Goal: Task Accomplishment & Management: Complete application form

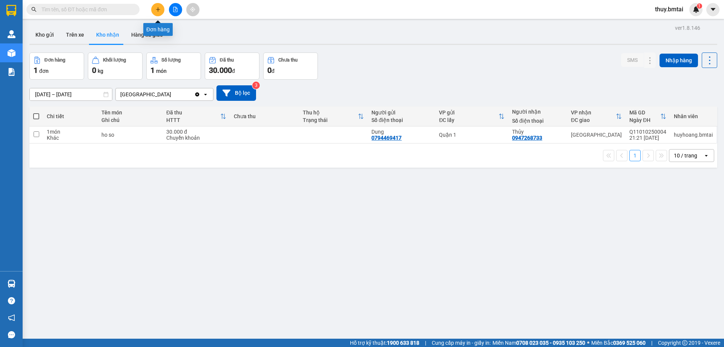
click at [156, 9] on icon "plus" at bounding box center [157, 9] width 5 height 5
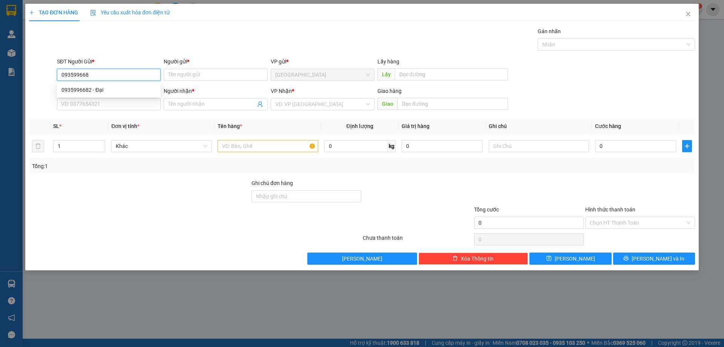
type input "0935996682"
click at [106, 87] on div "0935996682 - Đại" at bounding box center [108, 90] width 95 height 8
type input "Đại"
type input "0837773939"
type input "Uyên"
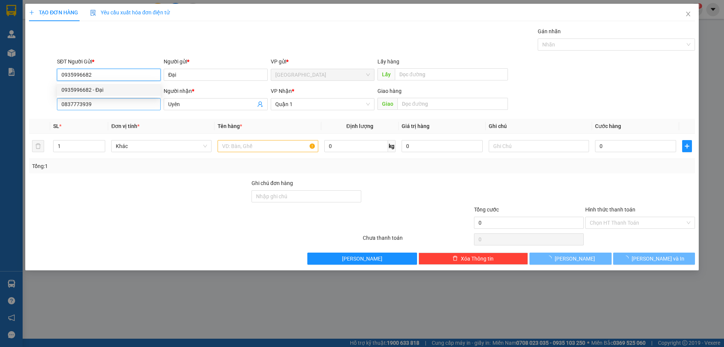
type input "70.000"
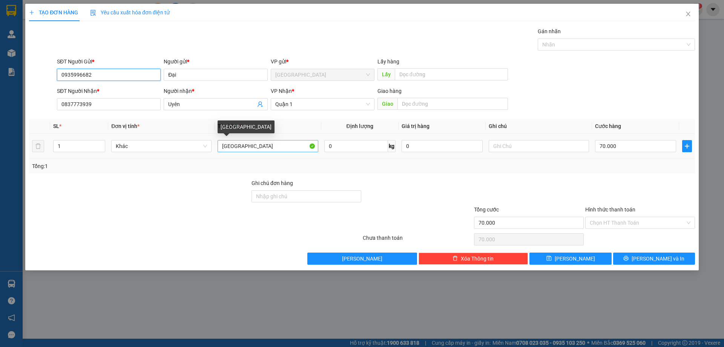
type input "0935996682"
click at [299, 147] on input "[GEOGRAPHIC_DATA]" at bounding box center [268, 146] width 100 height 12
type input "T"
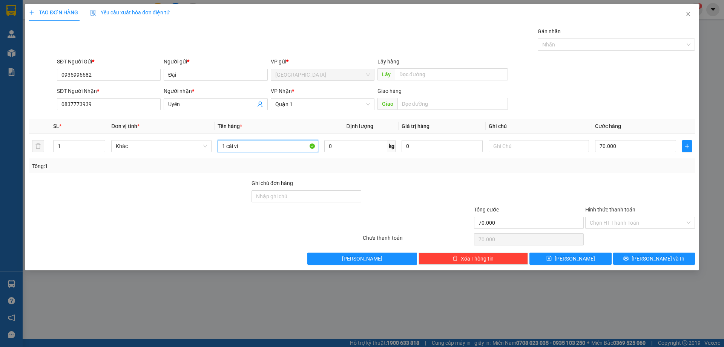
type input "1 cái ví"
click at [228, 222] on div at bounding box center [139, 218] width 223 height 26
click at [624, 148] on input "70.000" at bounding box center [635, 146] width 81 height 12
type input "3"
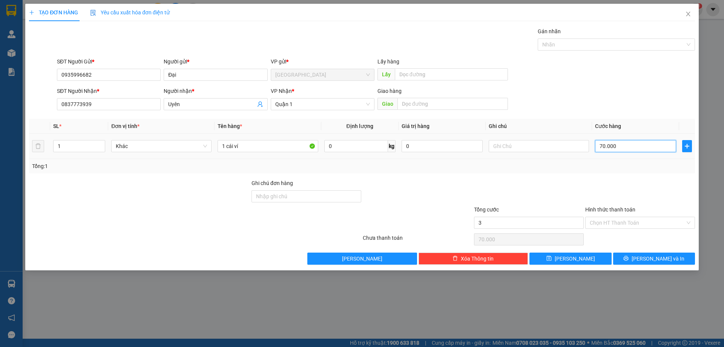
type input "3"
type input "30"
type input "30.000"
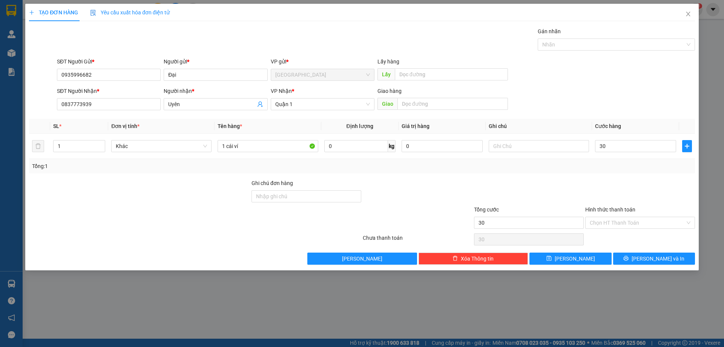
type input "30.000"
click at [627, 187] on div at bounding box center [640, 192] width 111 height 26
click at [636, 222] on input "Hình thức thanh toán" at bounding box center [637, 222] width 95 height 11
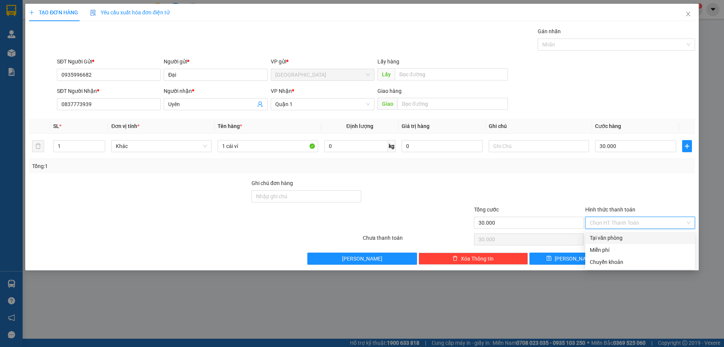
click at [633, 241] on div "Tại văn phòng" at bounding box center [640, 238] width 101 height 8
type input "0"
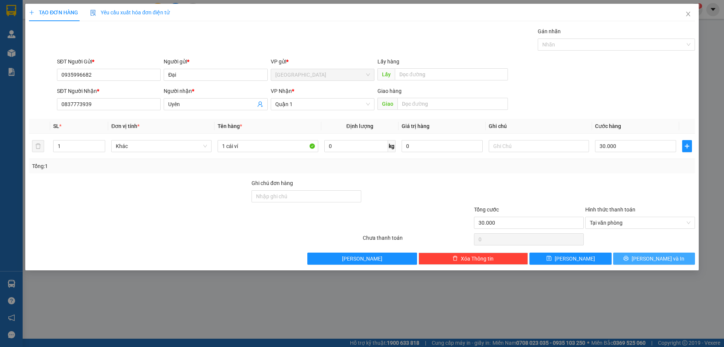
click at [656, 255] on span "[PERSON_NAME] và In" at bounding box center [658, 258] width 53 height 8
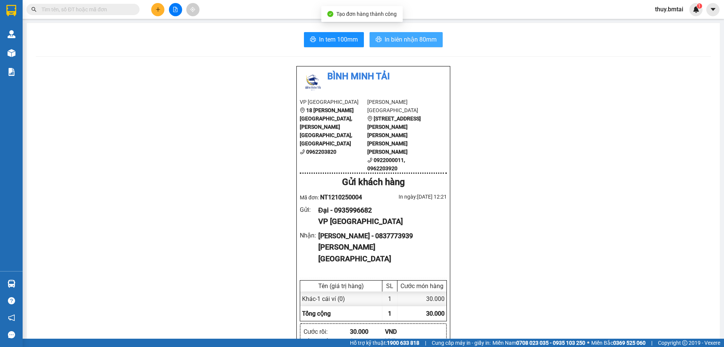
click at [389, 39] on span "In biên nhận 80mm" at bounding box center [411, 39] width 52 height 9
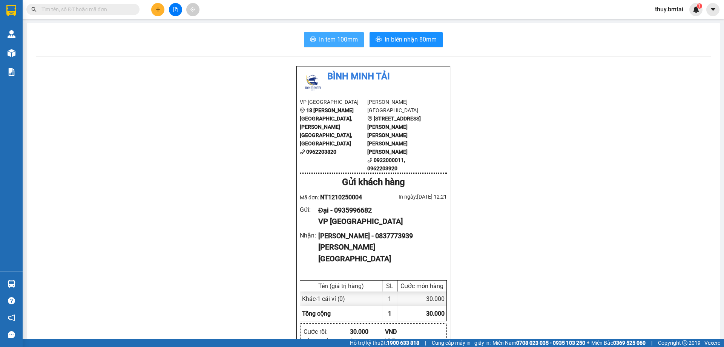
click at [324, 38] on span "In tem 100mm" at bounding box center [338, 39] width 39 height 9
